Goal: Information Seeking & Learning: Learn about a topic

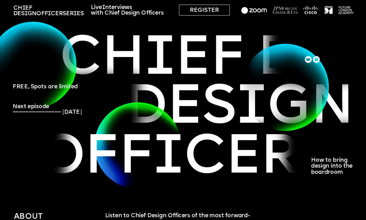
scroll to position [18, 0]
